Goal: Check status: Check status

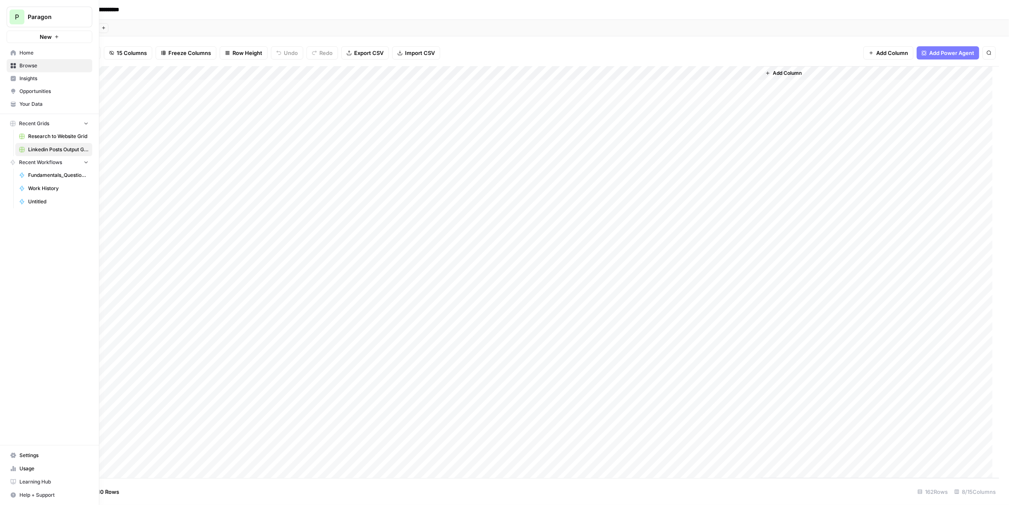
click at [50, 20] on span "Paragon" at bounding box center [53, 17] width 50 height 8
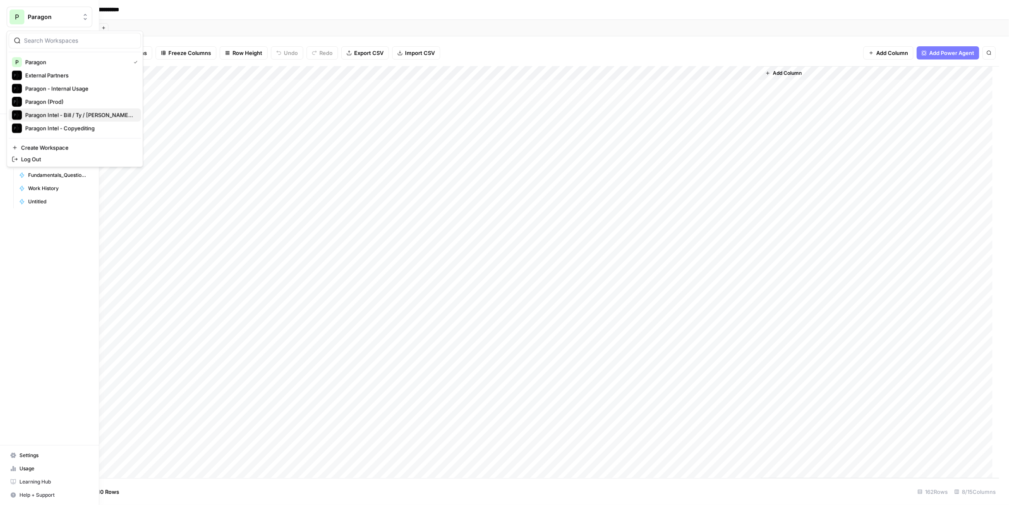
click at [86, 112] on span "Paragon Intel - Bill / Ty / [PERSON_NAME] R&D" at bounding box center [79, 115] width 109 height 8
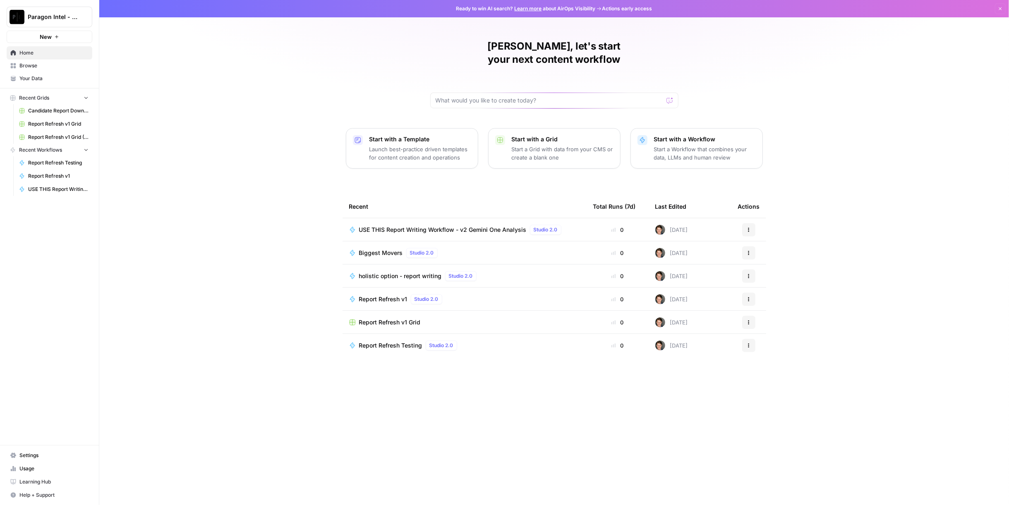
click at [48, 10] on button "Paragon Intel - Bill / Ty / [PERSON_NAME] R&D" at bounding box center [50, 17] width 86 height 21
click at [69, 114] on span "Paragon (Prod)" at bounding box center [79, 115] width 109 height 8
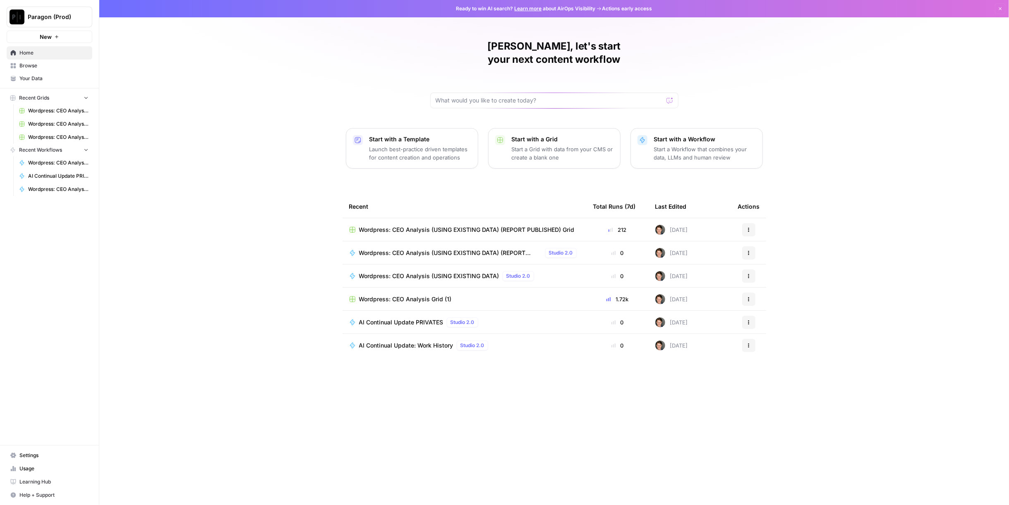
click at [57, 21] on span "Paragon (Prod)" at bounding box center [53, 17] width 50 height 8
click at [57, 70] on div "External Partners" at bounding box center [75, 75] width 126 height 10
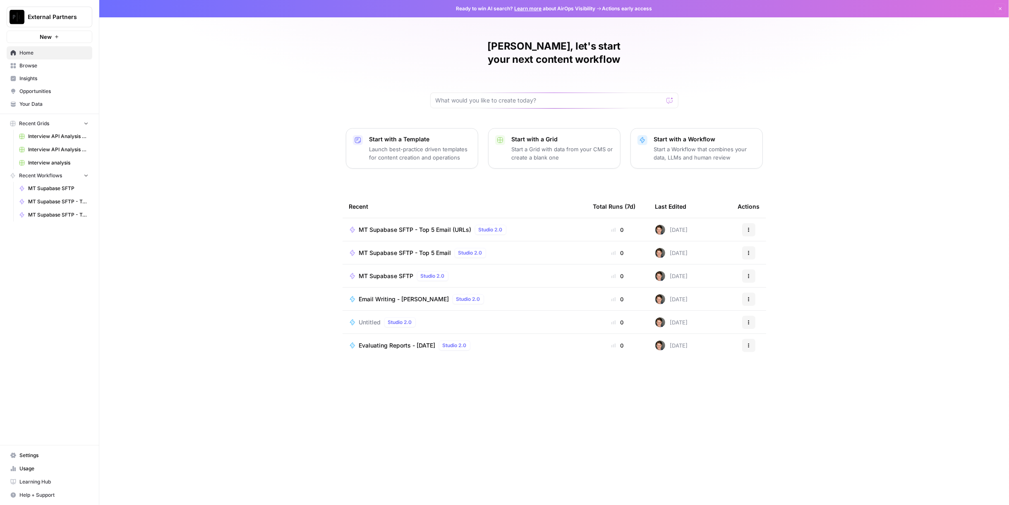
click at [424, 249] on span "MT Supabase SFTP - Top 5 Email" at bounding box center [405, 253] width 92 height 8
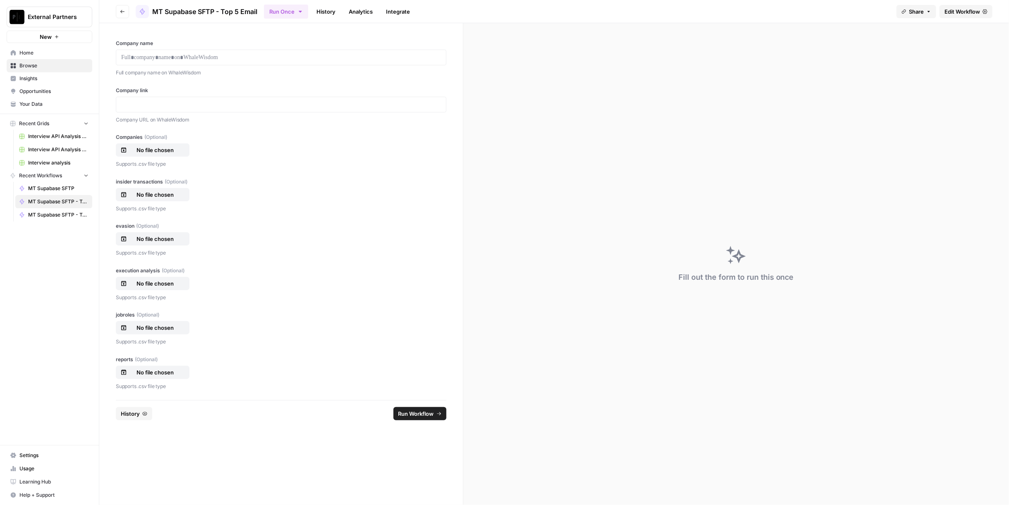
click at [323, 11] on link "History" at bounding box center [325, 11] width 29 height 13
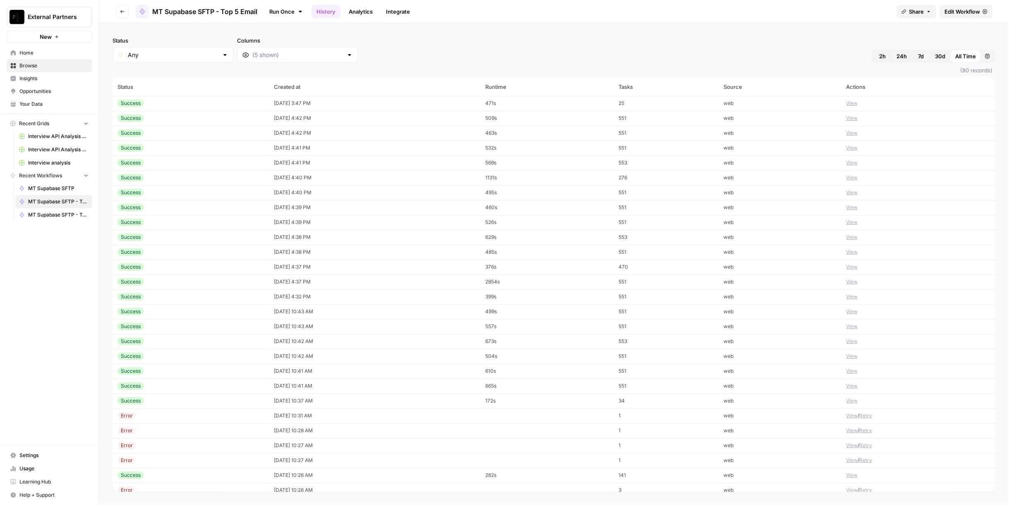
click at [165, 101] on div "Success" at bounding box center [190, 103] width 146 height 7
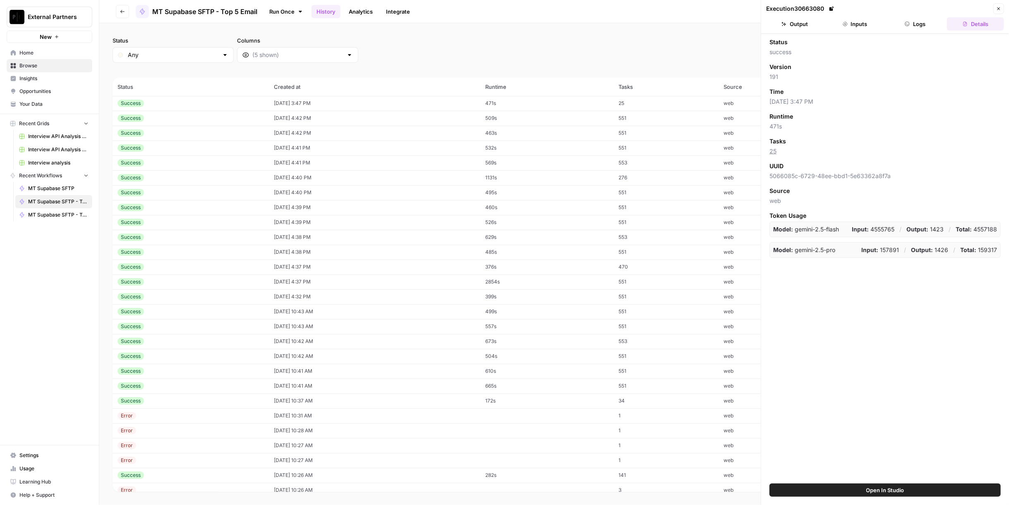
click at [803, 29] on button "Output" at bounding box center [794, 23] width 57 height 13
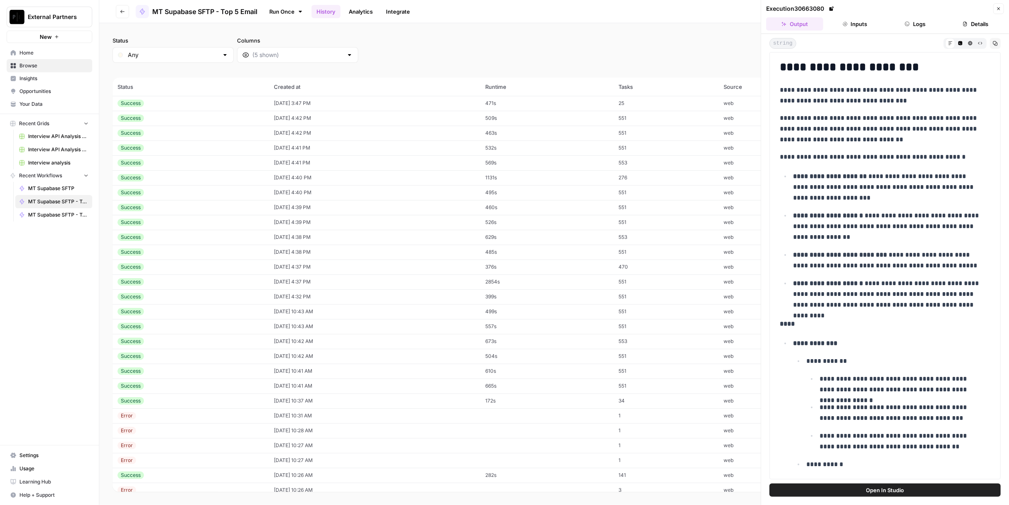
click at [294, 113] on td "10/01/25 at 4:42 PM" at bounding box center [374, 118] width 211 height 15
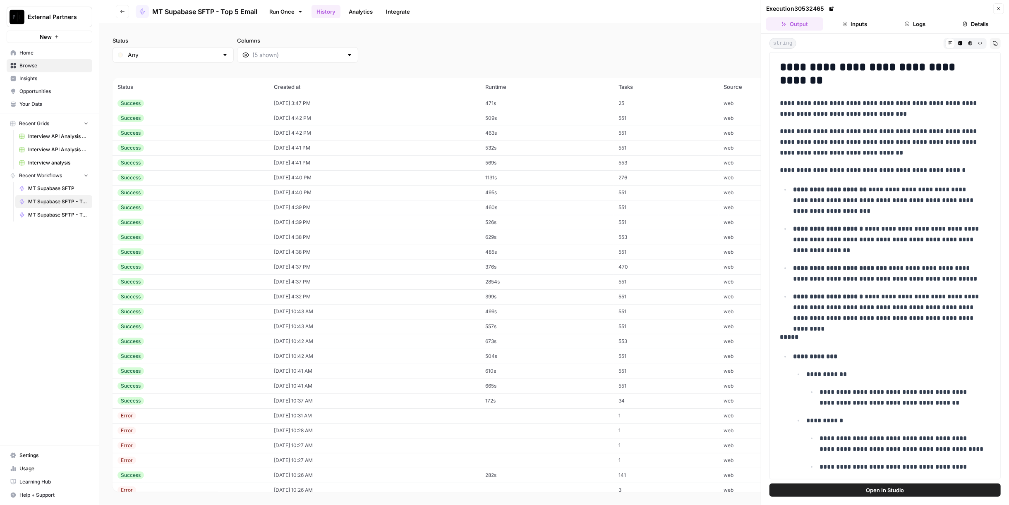
click at [291, 134] on td "10/01/25 at 4:42 PM" at bounding box center [374, 133] width 211 height 15
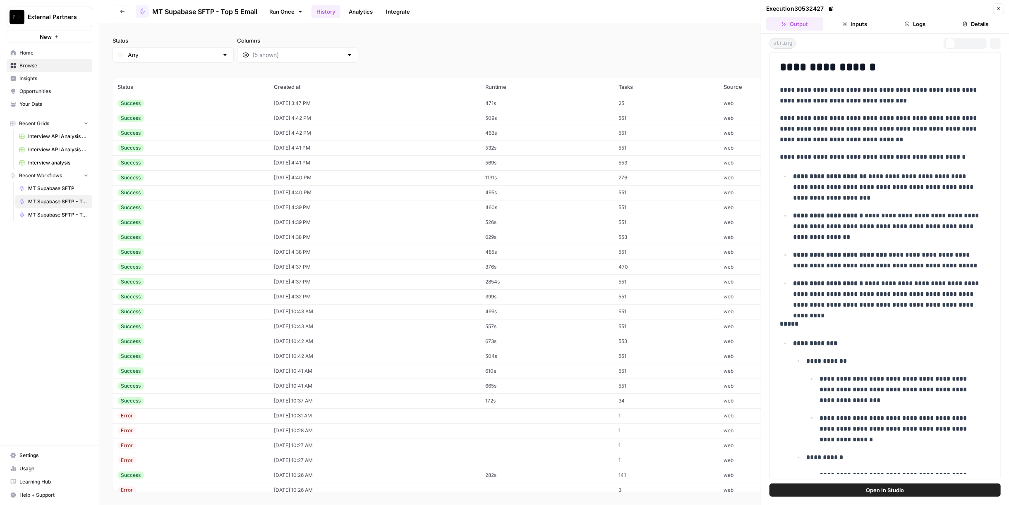
click at [294, 148] on td "10/01/25 at 4:41 PM" at bounding box center [374, 148] width 211 height 15
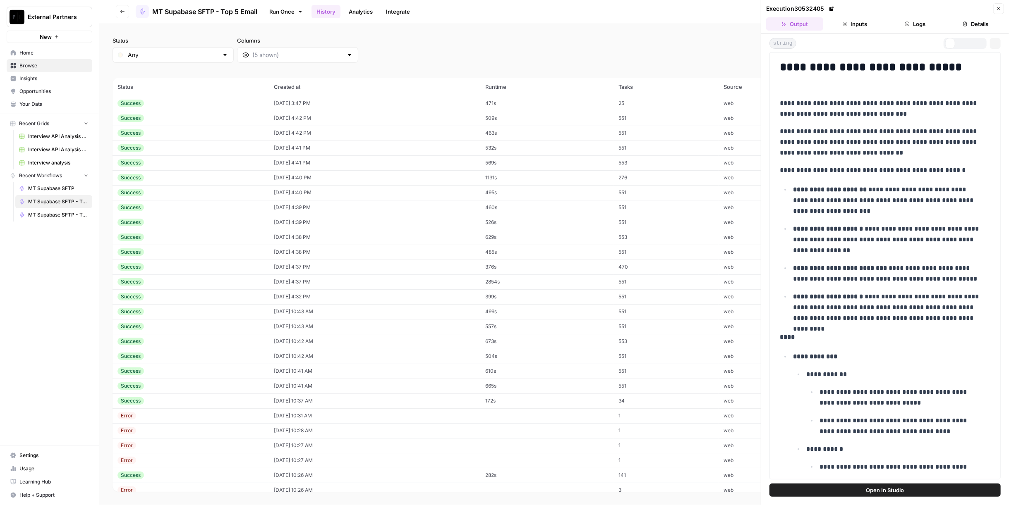
click at [298, 164] on td "10/01/25 at 4:41 PM" at bounding box center [374, 162] width 211 height 15
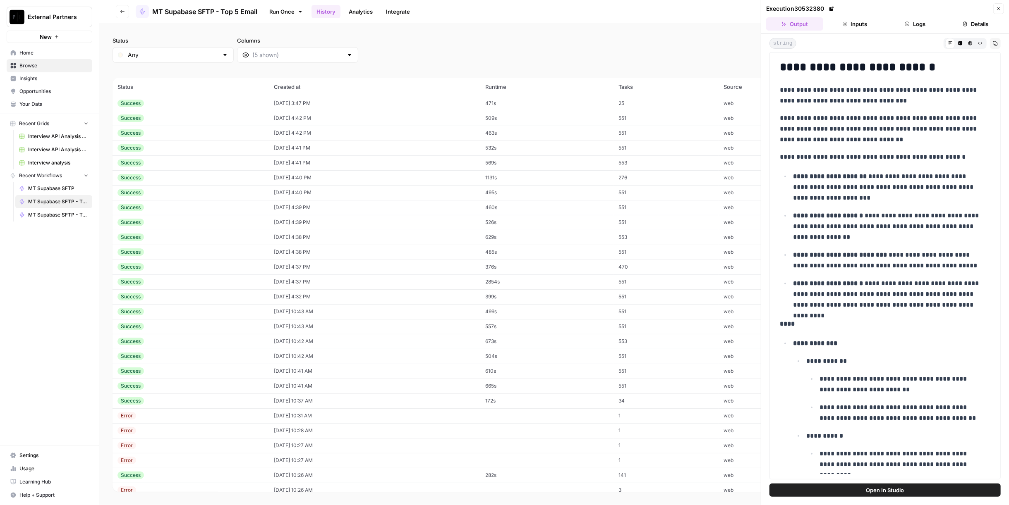
click at [297, 174] on td "10/01/25 at 4:40 PM" at bounding box center [374, 177] width 211 height 15
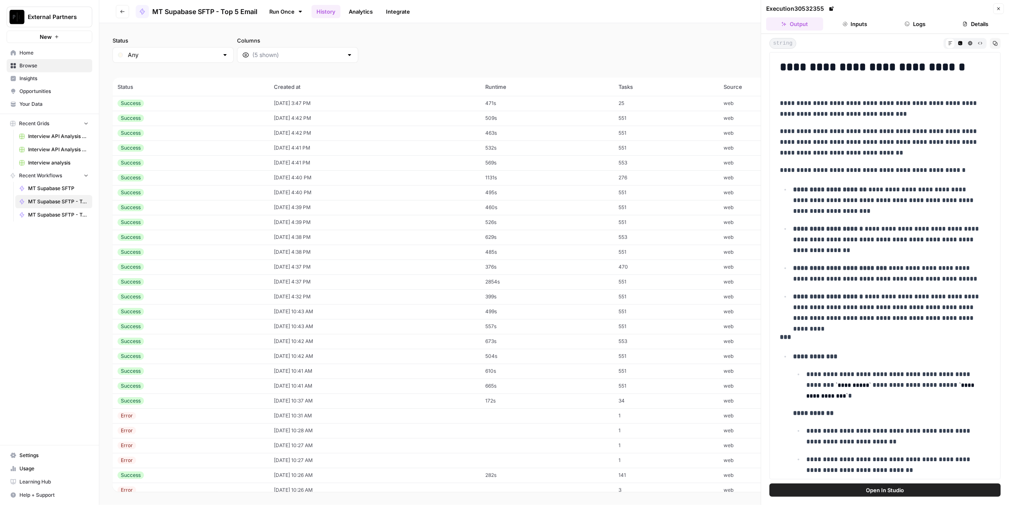
click at [297, 189] on td "10/01/25 at 4:40 PM" at bounding box center [374, 192] width 211 height 15
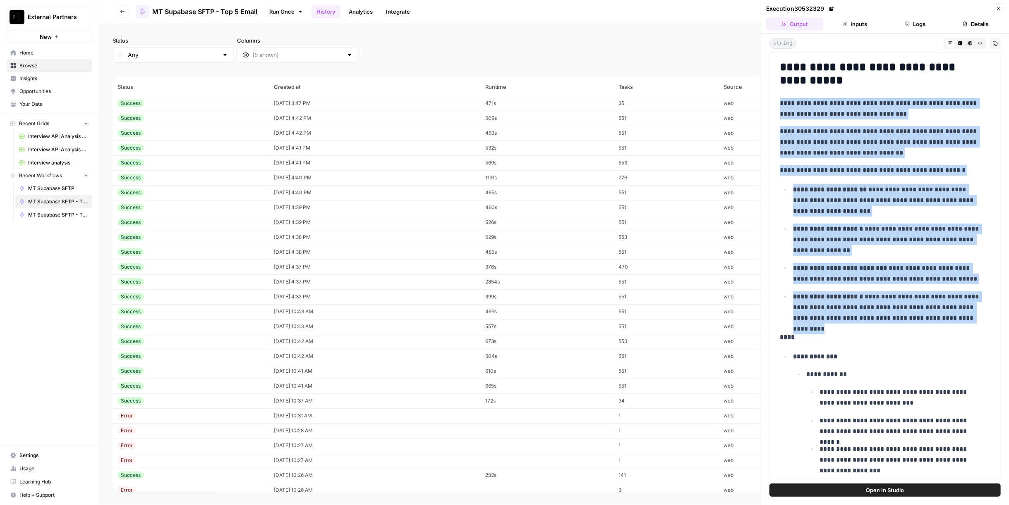
drag, startPoint x: 959, startPoint y: 317, endPoint x: 774, endPoint y: 96, distance: 289.1
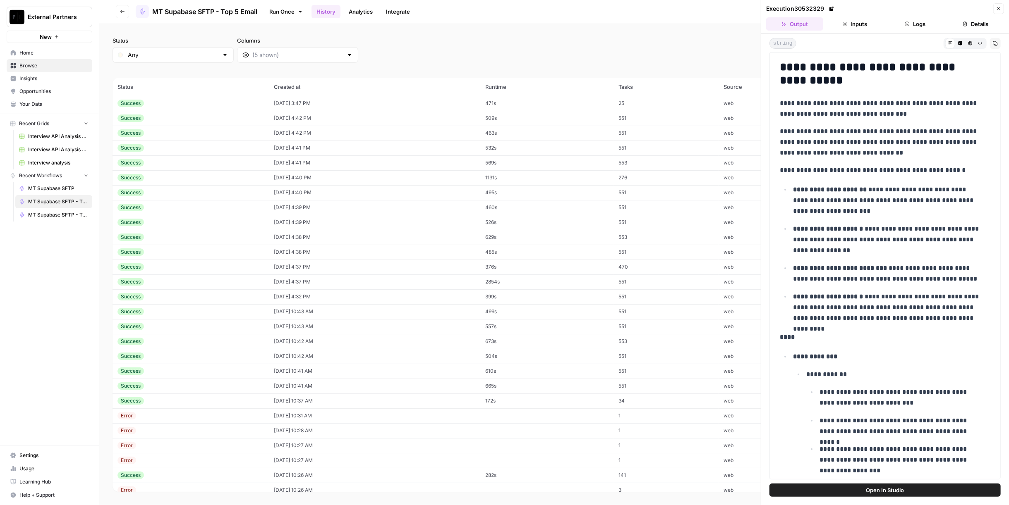
click at [393, 224] on td "10/01/25 at 4:39 PM" at bounding box center [374, 222] width 211 height 15
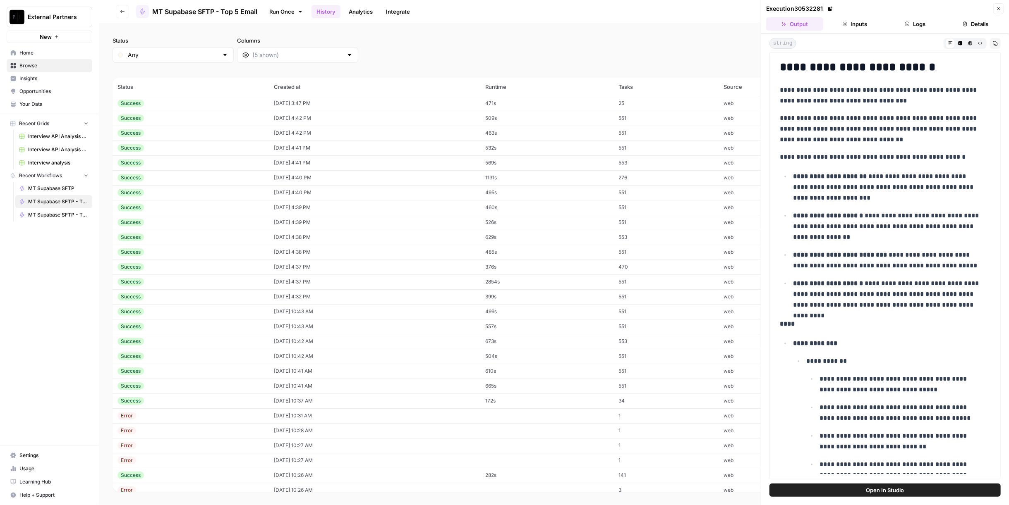
click at [380, 242] on td "10/01/25 at 4:38 PM" at bounding box center [374, 237] width 211 height 15
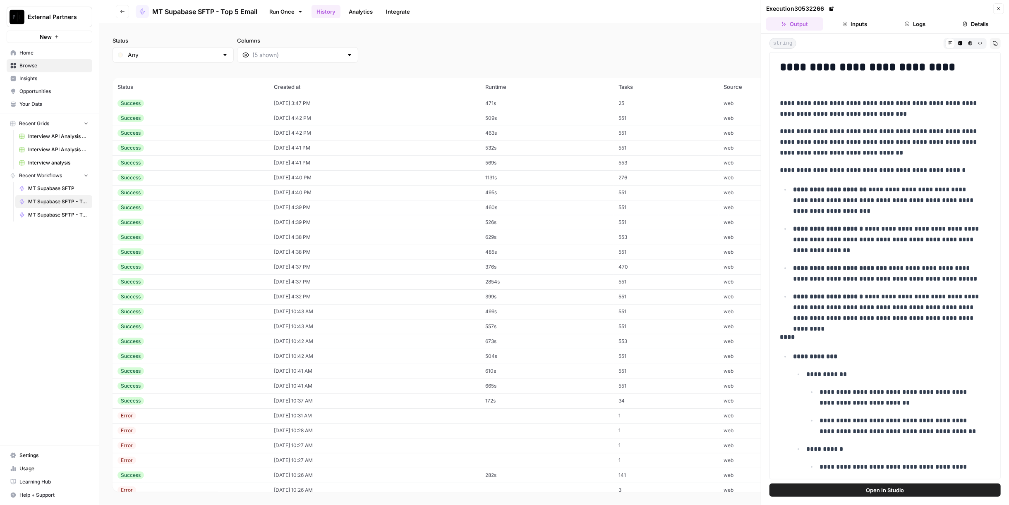
click at [380, 253] on td "10/01/25 at 4:38 PM" at bounding box center [374, 252] width 211 height 15
click at [373, 268] on td "10/01/25 at 4:37 PM" at bounding box center [374, 267] width 211 height 15
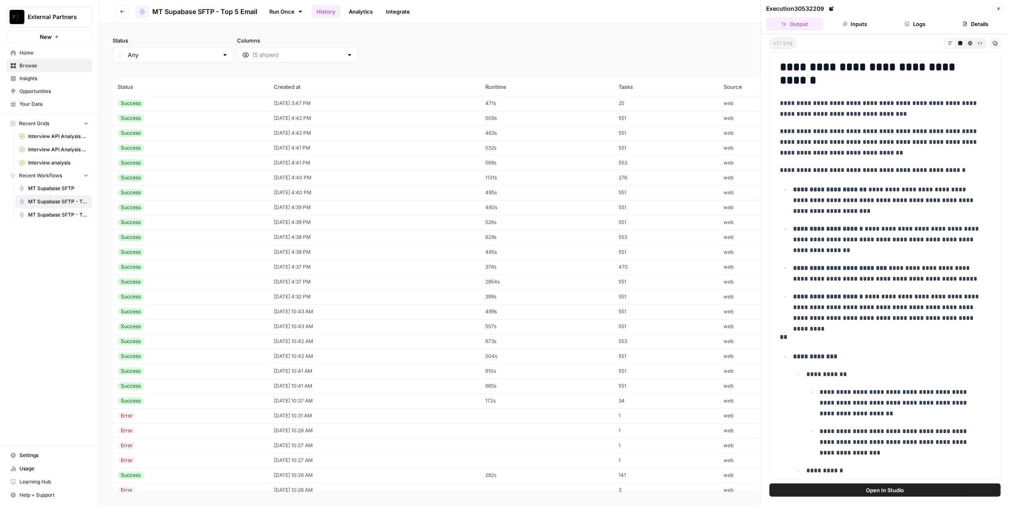
click at [373, 282] on td "10/01/25 at 4:37 PM" at bounding box center [374, 282] width 211 height 15
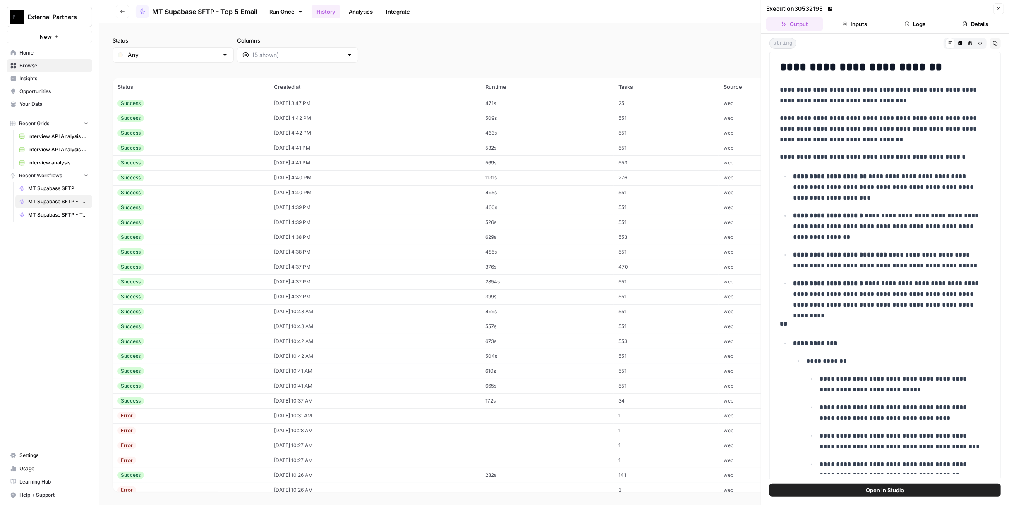
click at [372, 291] on td "10/01/25 at 4:32 PM" at bounding box center [374, 296] width 211 height 15
click at [368, 315] on td "10/01/25 at 10:43 AM" at bounding box center [374, 311] width 211 height 15
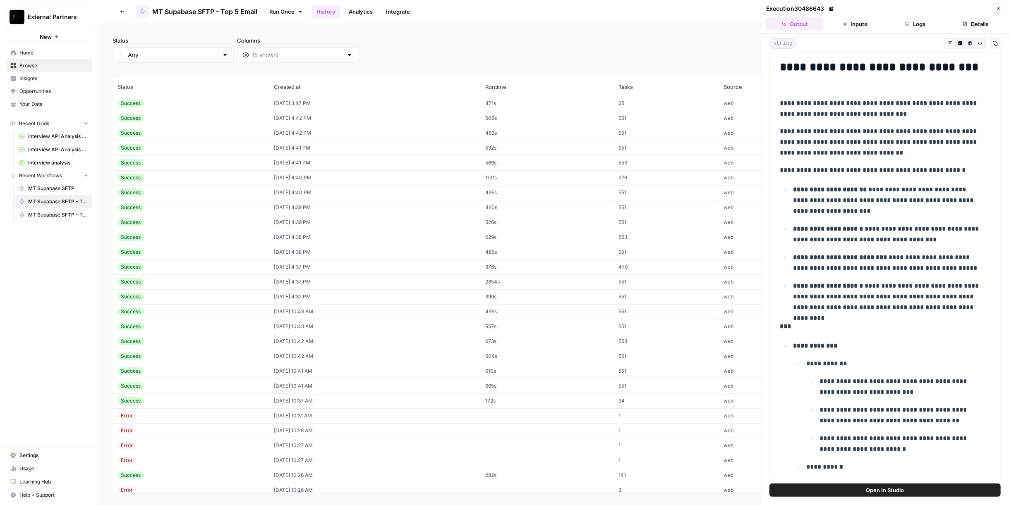
click at [362, 329] on td "10/01/25 at 10:43 AM" at bounding box center [374, 326] width 211 height 15
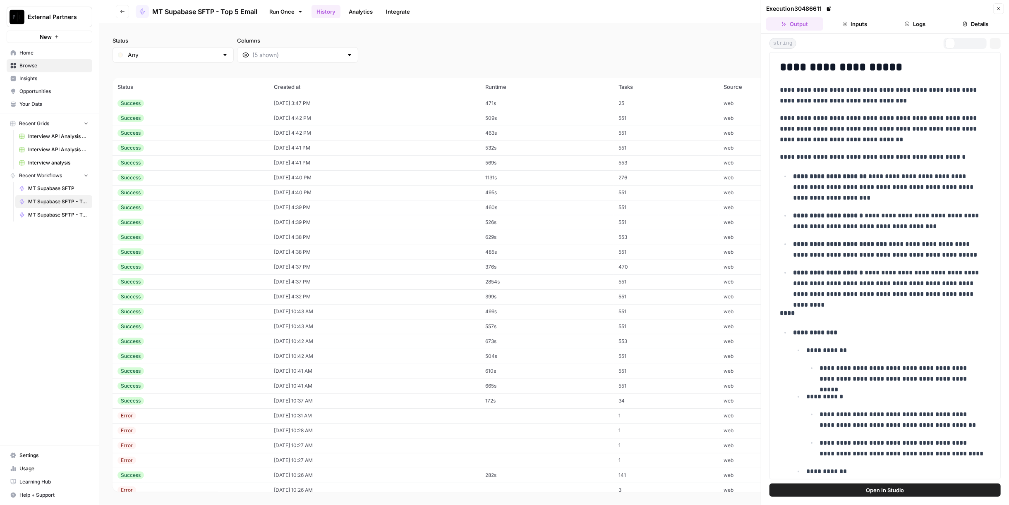
click at [363, 343] on td "10/01/25 at 10:42 AM" at bounding box center [374, 341] width 211 height 15
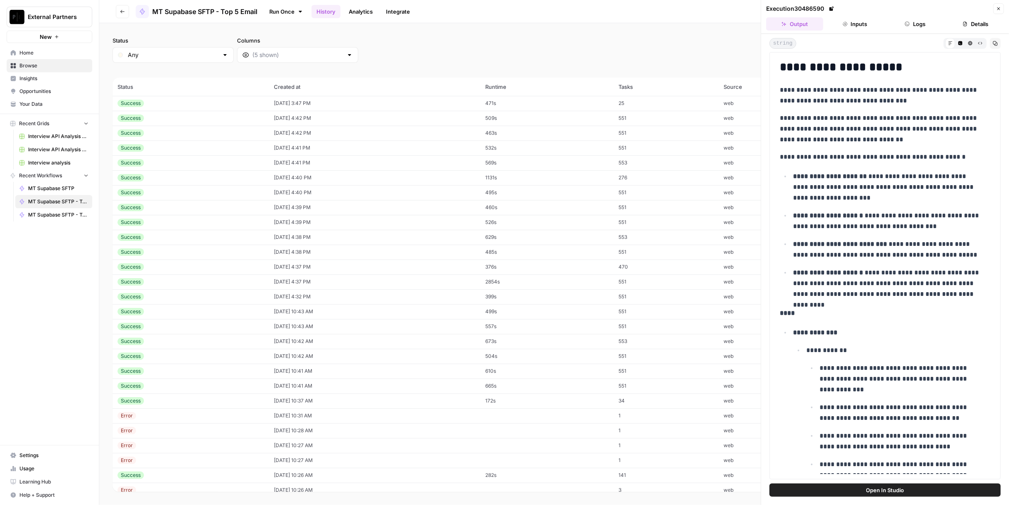
click at [366, 358] on td "10/01/25 at 10:42 AM" at bounding box center [374, 356] width 211 height 15
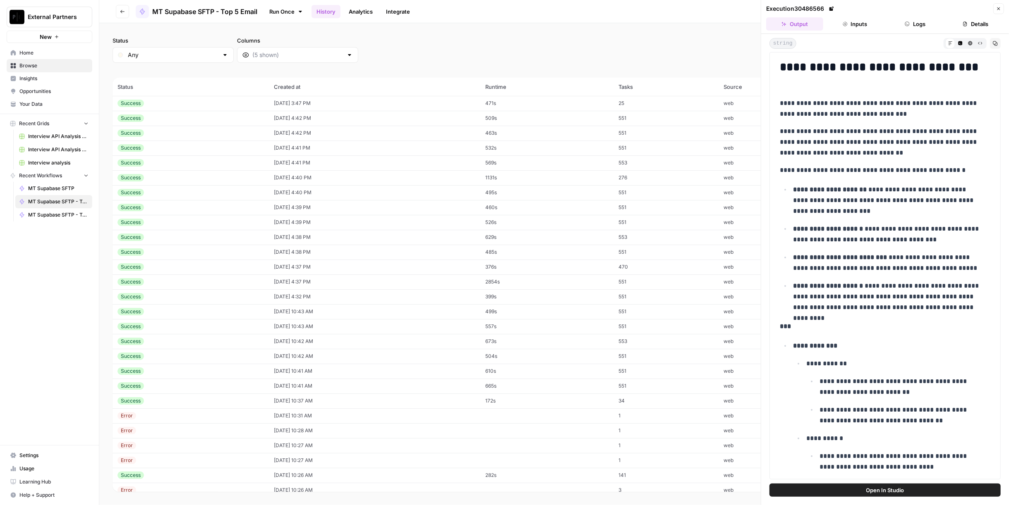
click at [379, 103] on td "10/03/25 at 3:47 PM" at bounding box center [374, 103] width 211 height 15
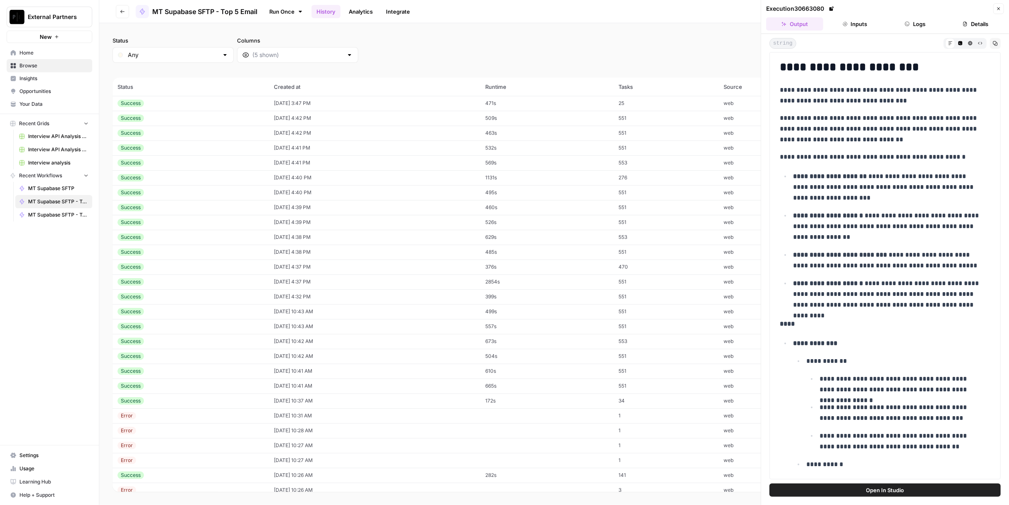
click at [498, 121] on td "509s" at bounding box center [546, 118] width 133 height 15
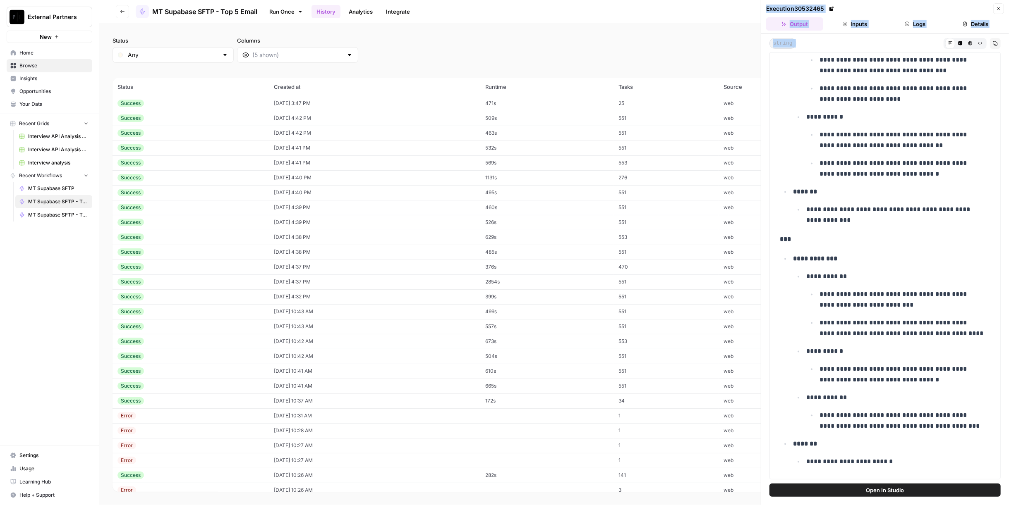
scroll to position [1527, 0]
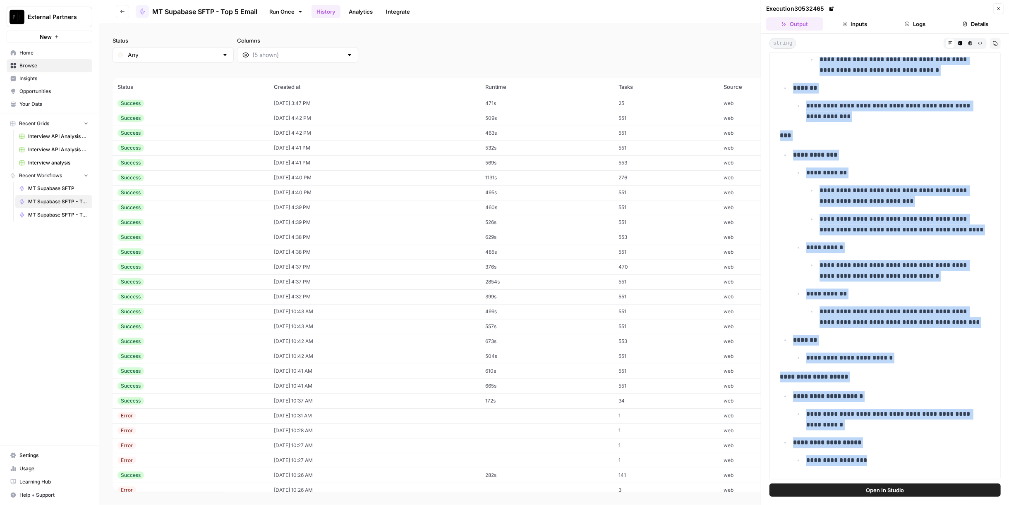
drag, startPoint x: 779, startPoint y: 105, endPoint x: 886, endPoint y: 470, distance: 380.5
copy div "**********"
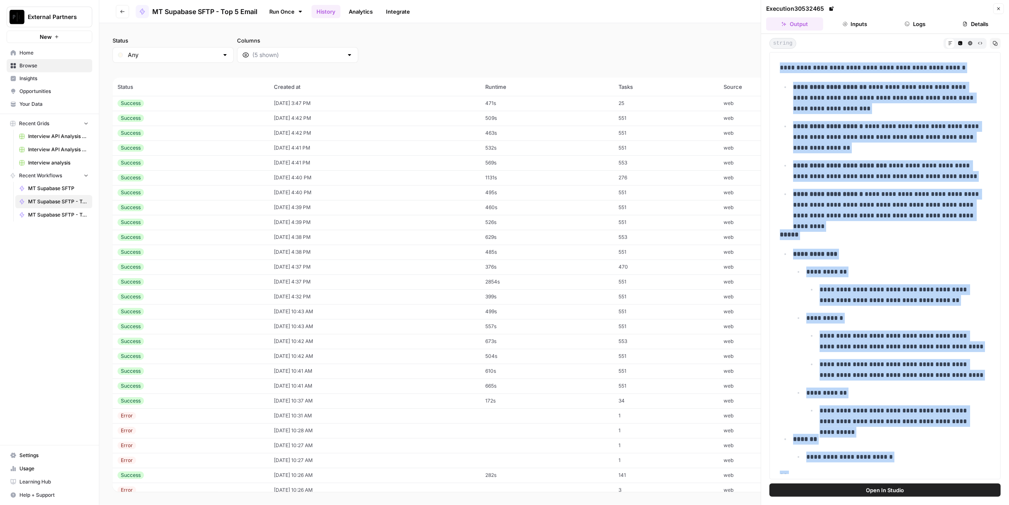
scroll to position [0, 0]
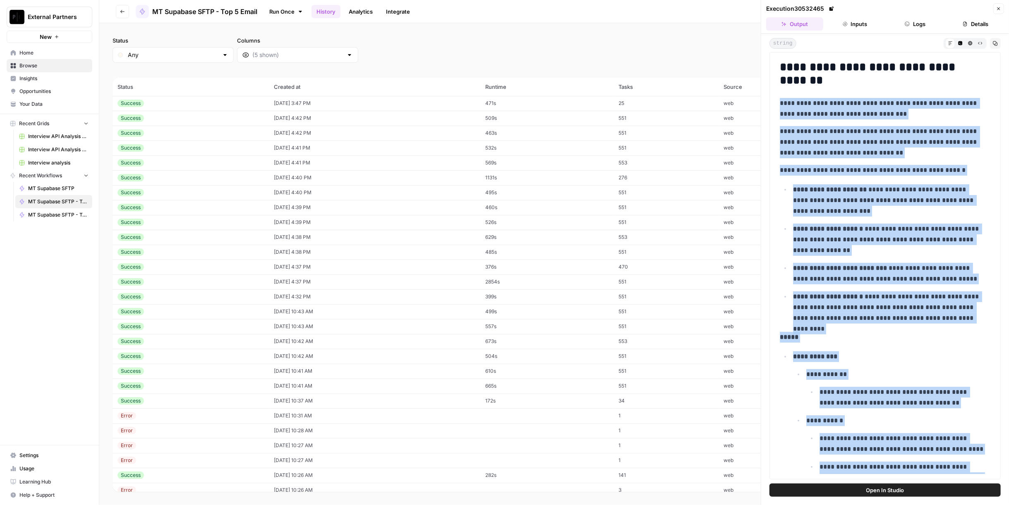
click at [865, 140] on p "**********" at bounding box center [881, 142] width 204 height 32
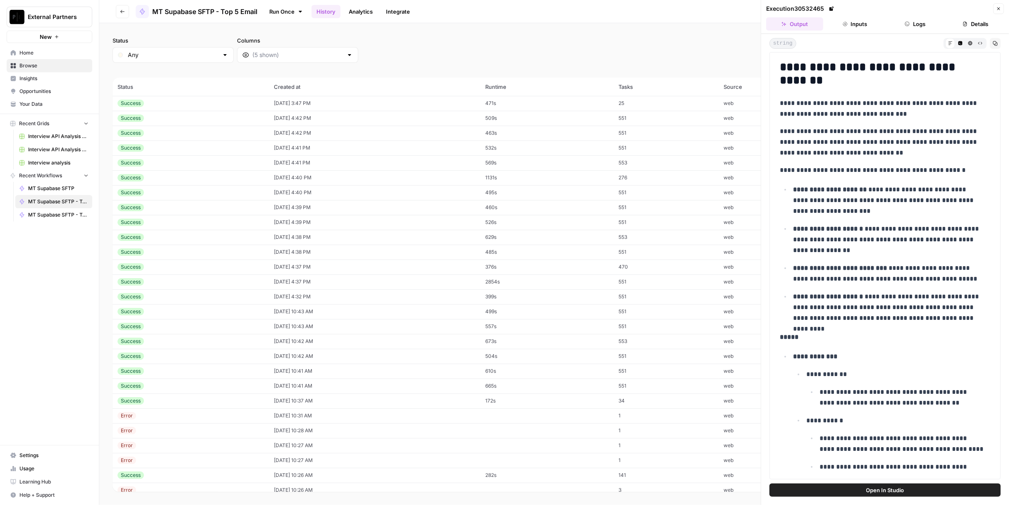
click at [880, 112] on p "**********" at bounding box center [881, 109] width 204 height 22
click at [996, 7] on icon "button" at bounding box center [998, 8] width 5 height 5
